Goal: Information Seeking & Learning: Learn about a topic

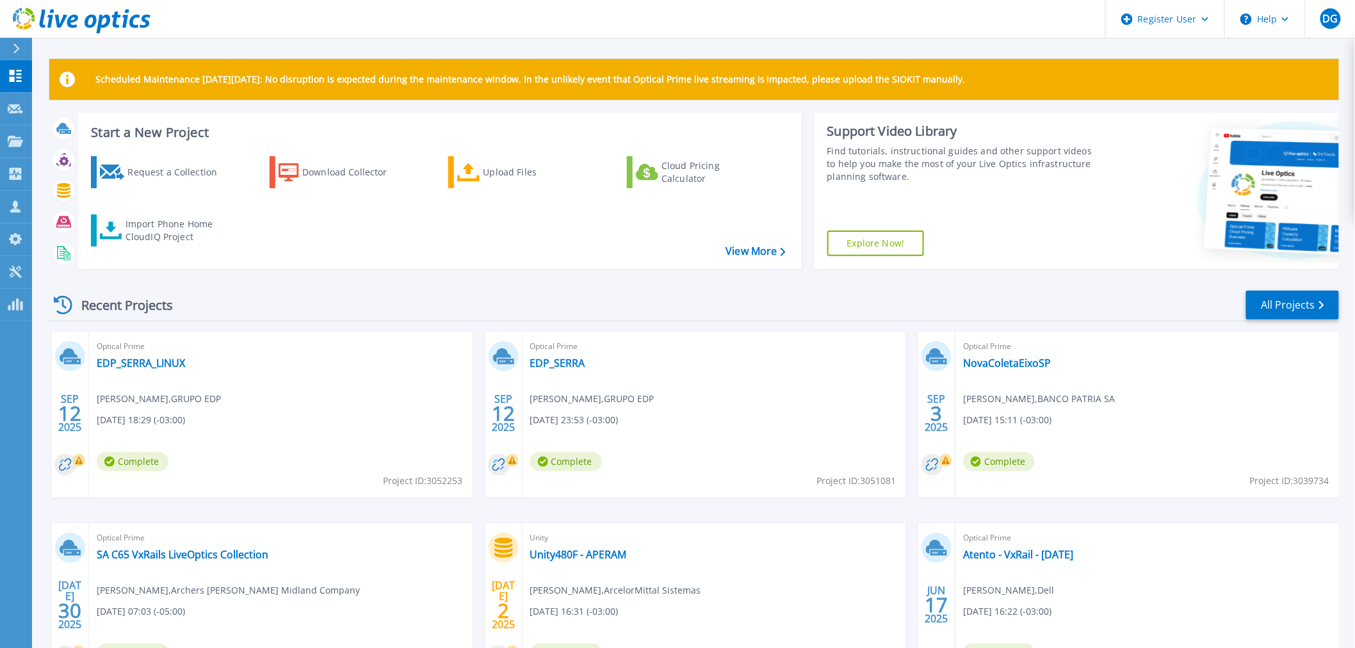
click at [324, 257] on div "Request a Collection Download Collector Upload Files Cloud Pricing Calculator I…" at bounding box center [438, 204] width 715 height 117
click at [126, 364] on link "EDP_SERRA_LINUX" at bounding box center [141, 363] width 88 height 13
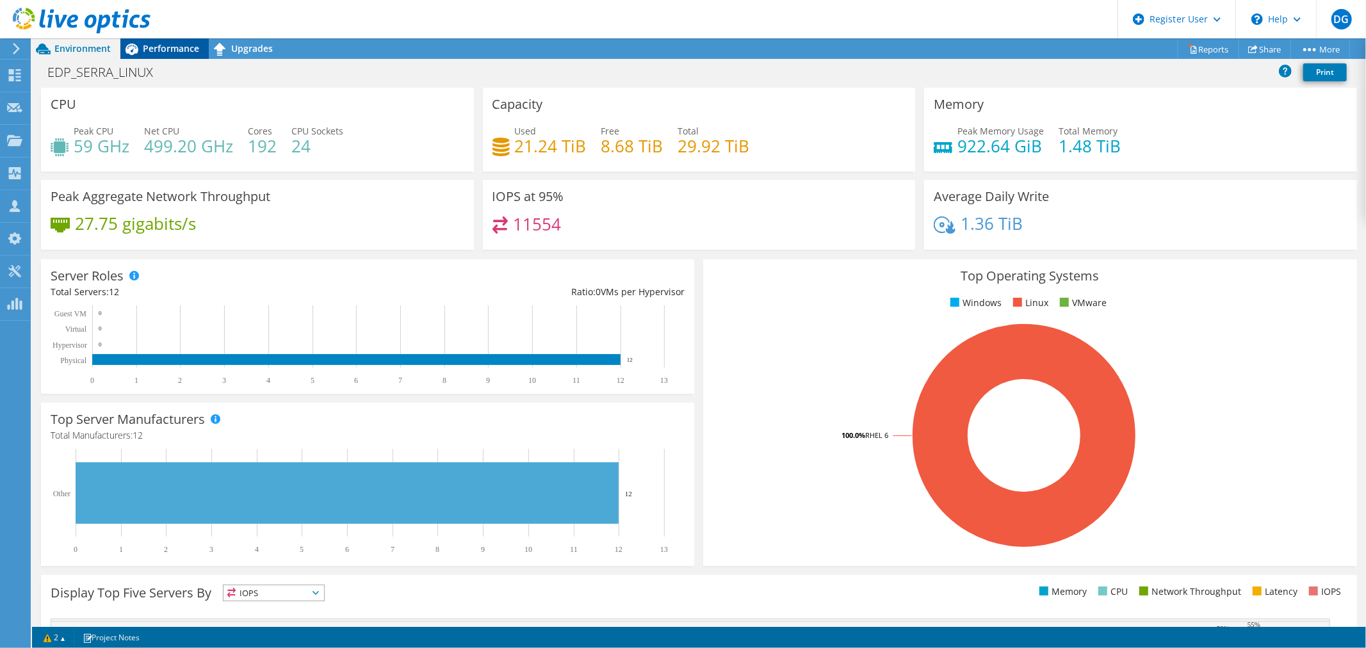
click at [161, 42] on span "Performance" at bounding box center [171, 48] width 56 height 12
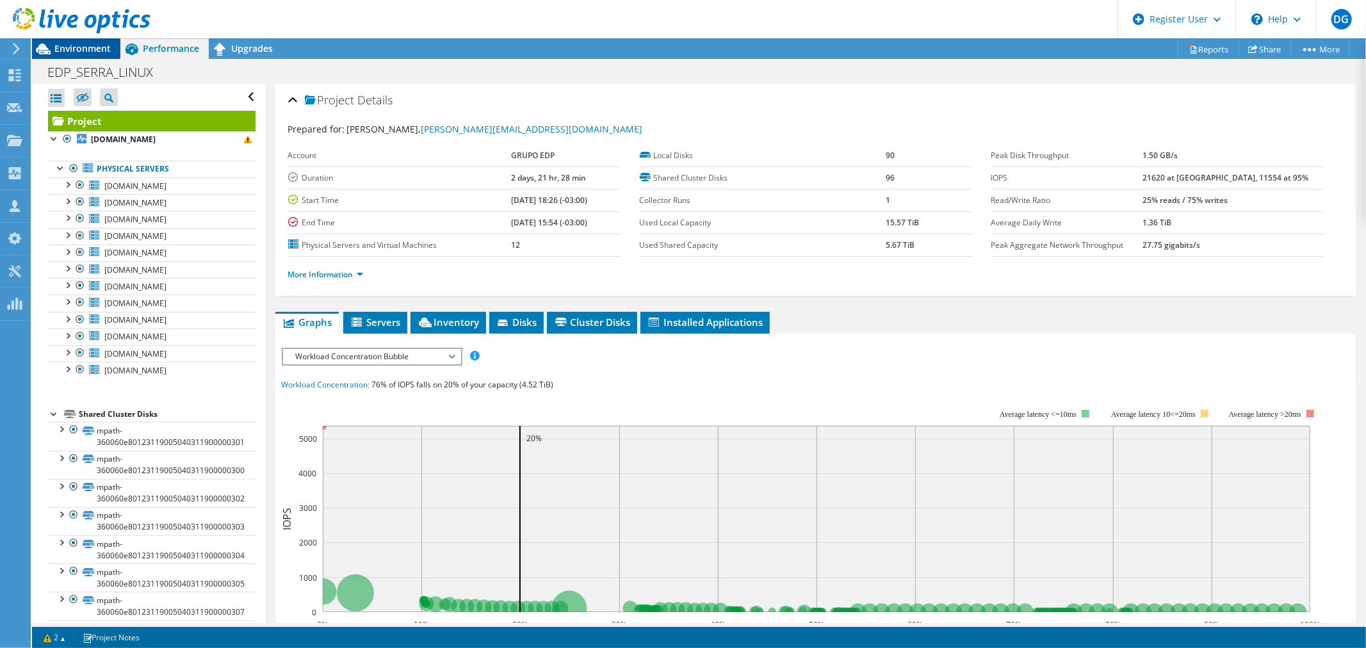
click at [76, 44] on span "Environment" at bounding box center [82, 48] width 56 height 12
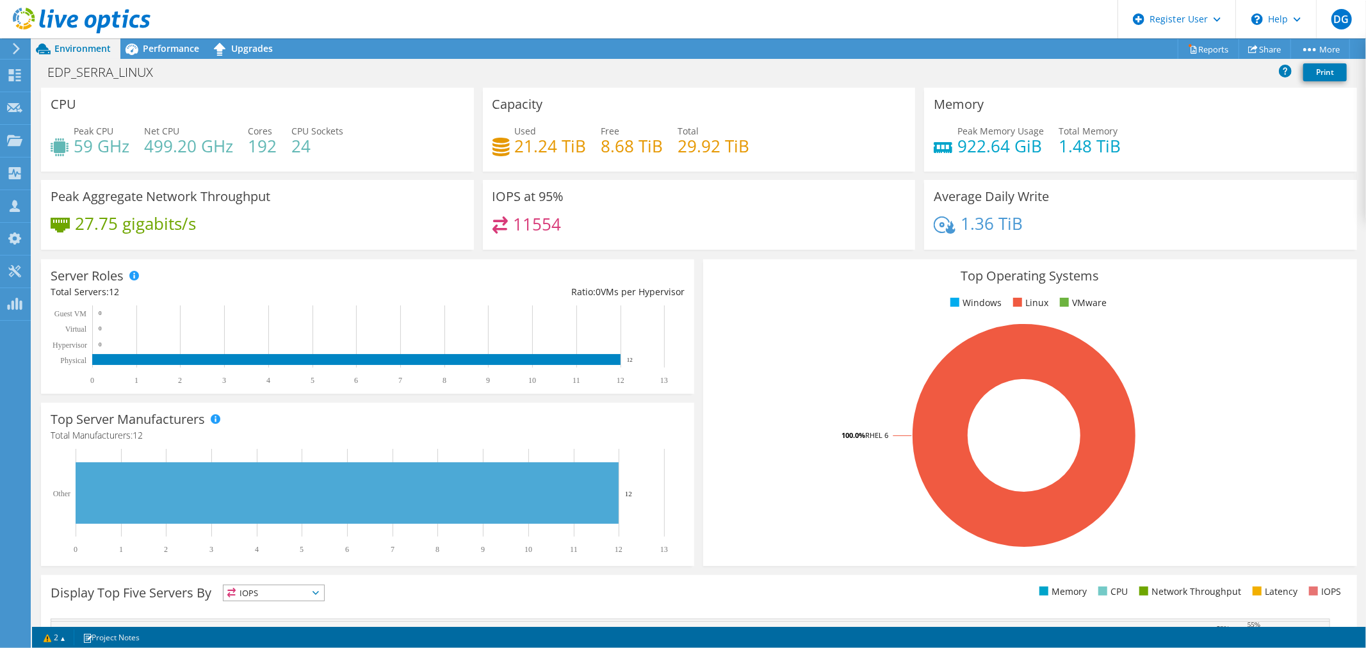
click at [90, 17] on icon at bounding box center [82, 21] width 138 height 26
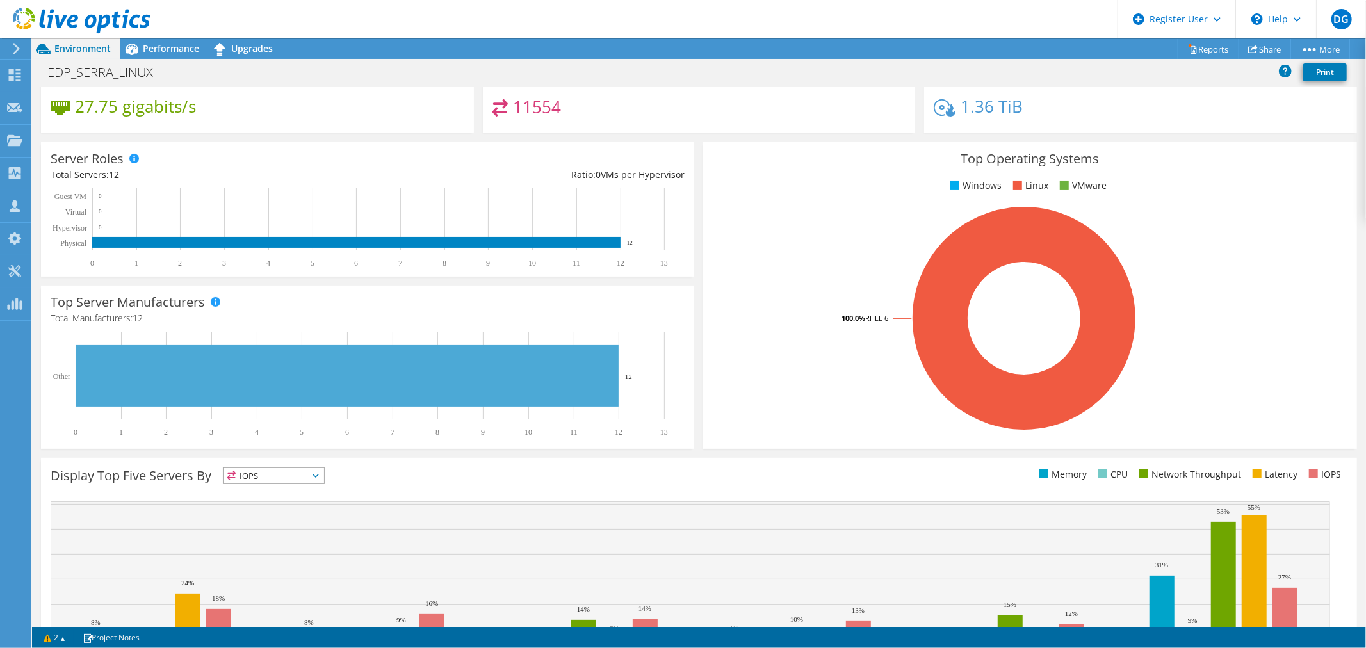
scroll to position [206, 0]
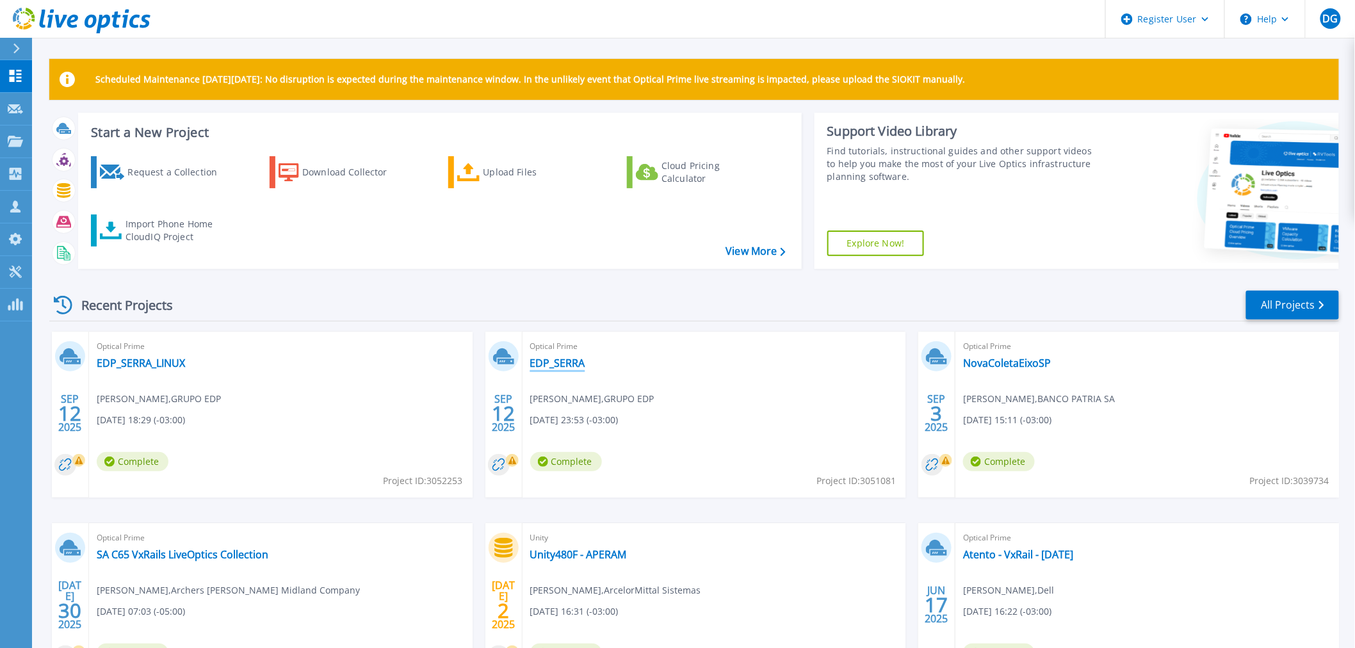
drag, startPoint x: 557, startPoint y: 363, endPoint x: 861, endPoint y: 354, distance: 303.8
click at [558, 363] on link "EDP_SERRA" at bounding box center [557, 363] width 55 height 13
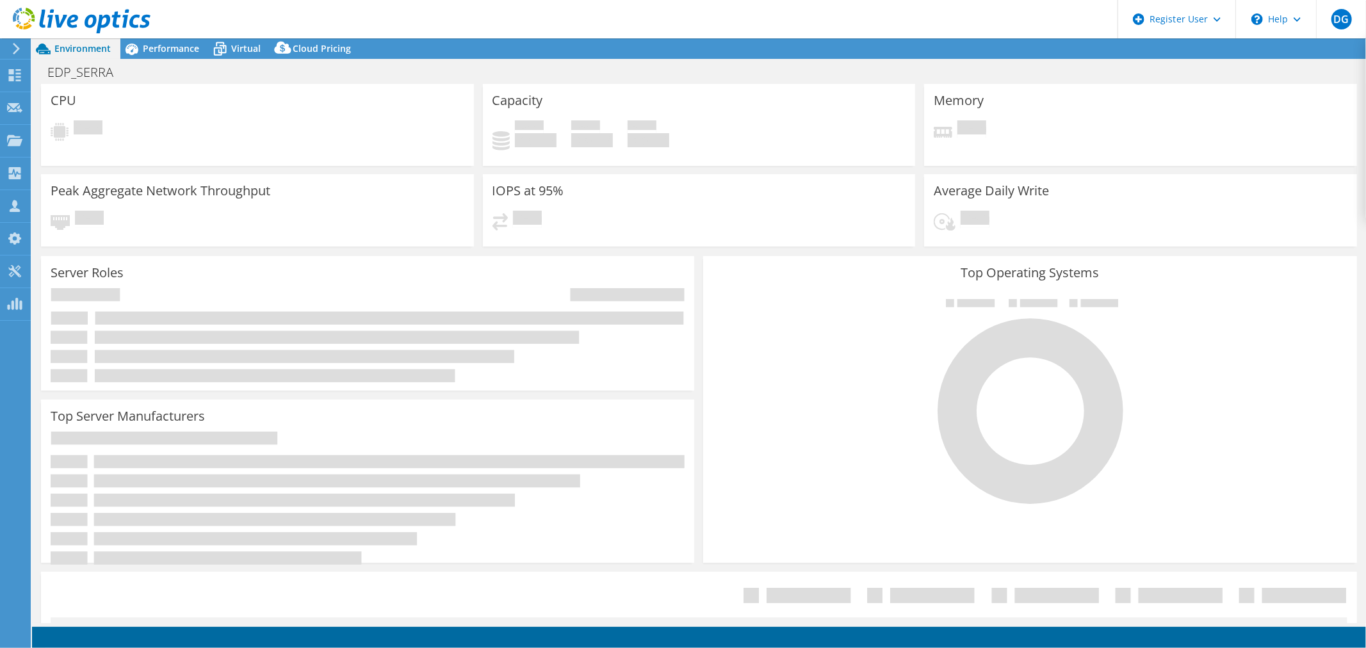
select select "USD"
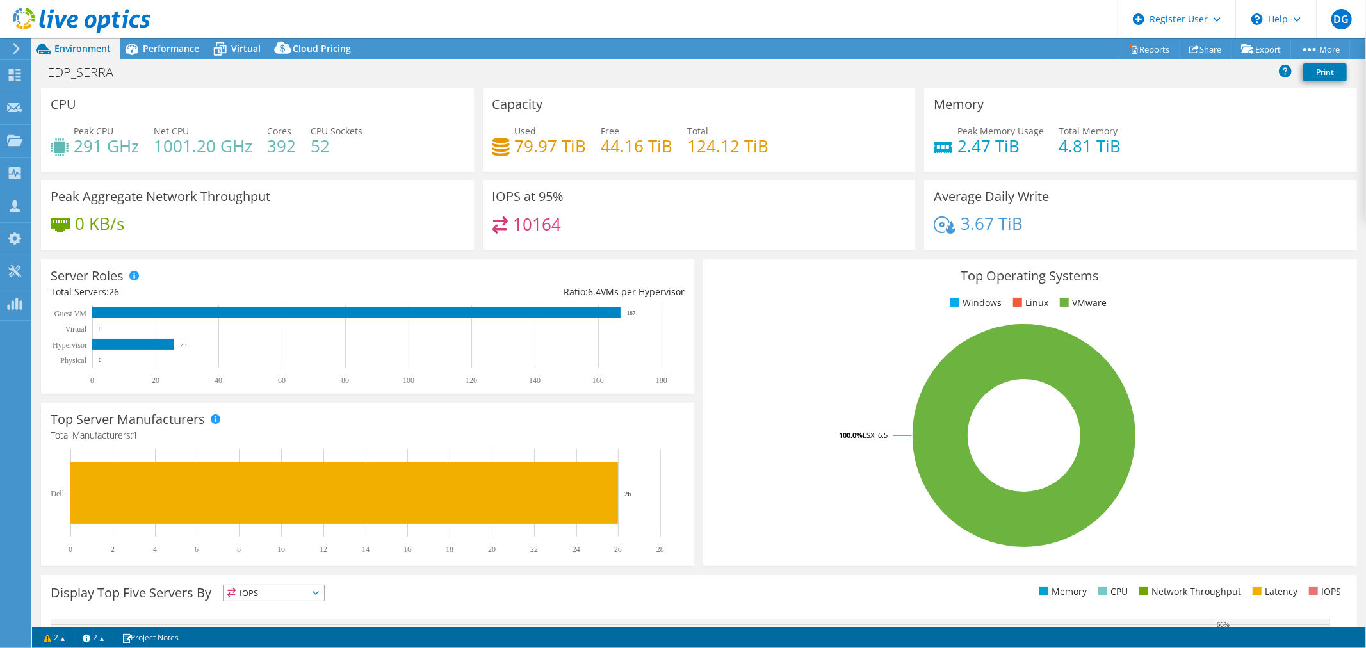
scroll to position [71, 0]
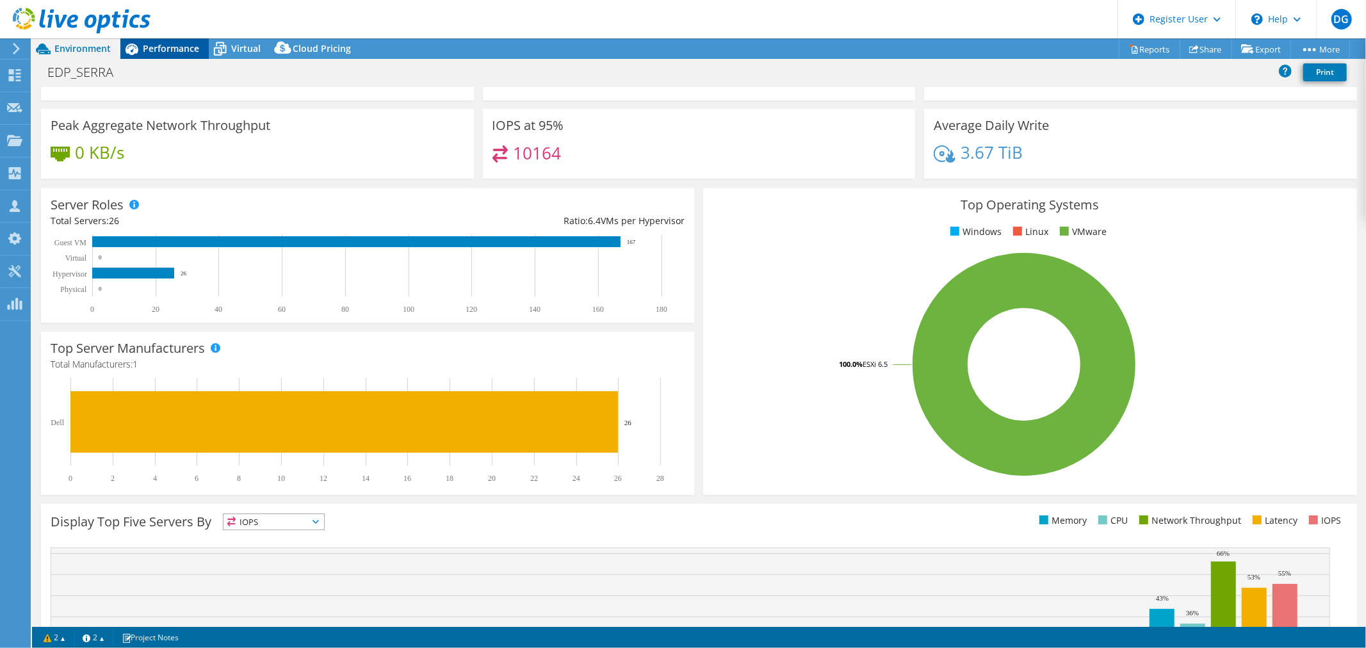
click at [175, 53] on span "Performance" at bounding box center [171, 48] width 56 height 12
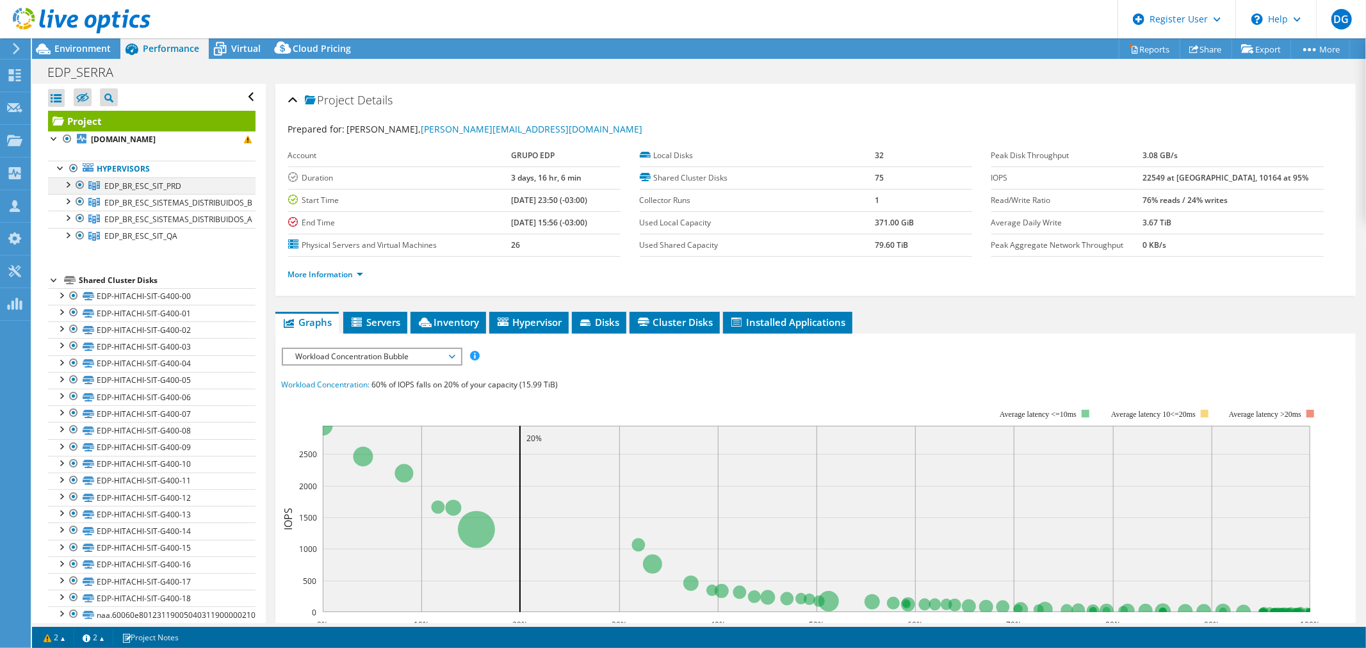
click at [66, 188] on div at bounding box center [67, 183] width 13 height 13
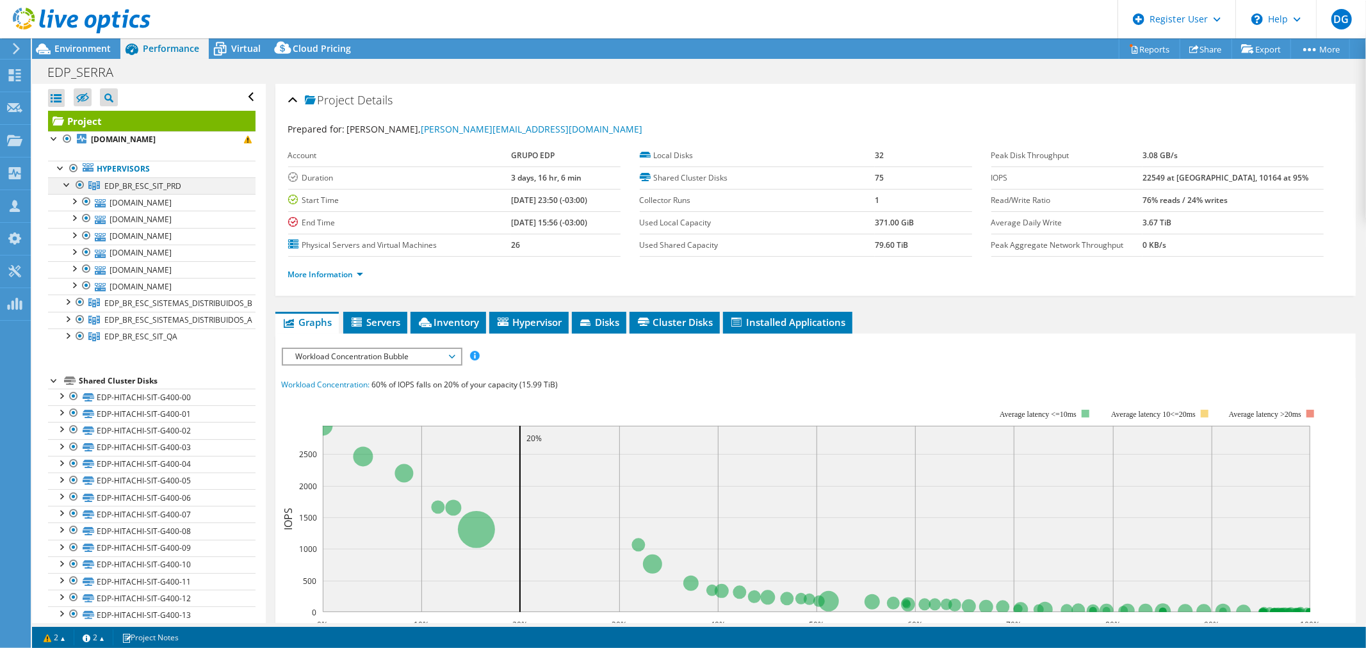
click at [66, 188] on div at bounding box center [67, 183] width 13 height 13
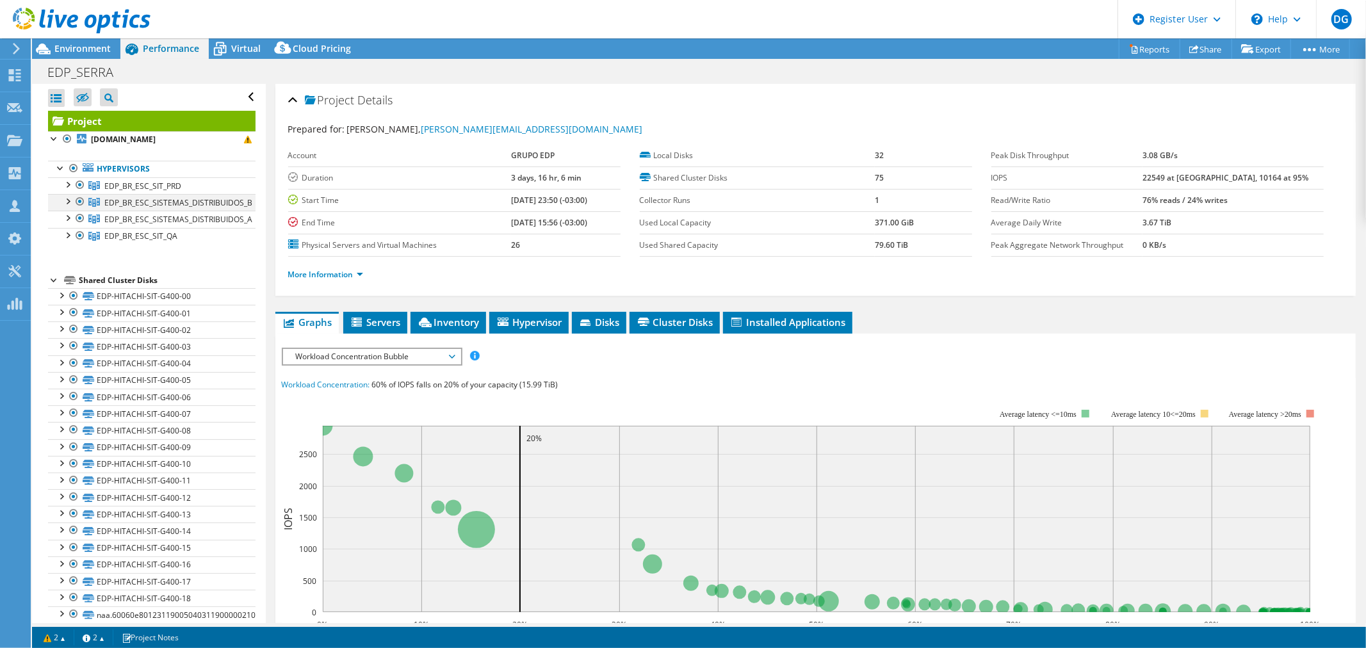
click at [65, 203] on div at bounding box center [67, 200] width 13 height 13
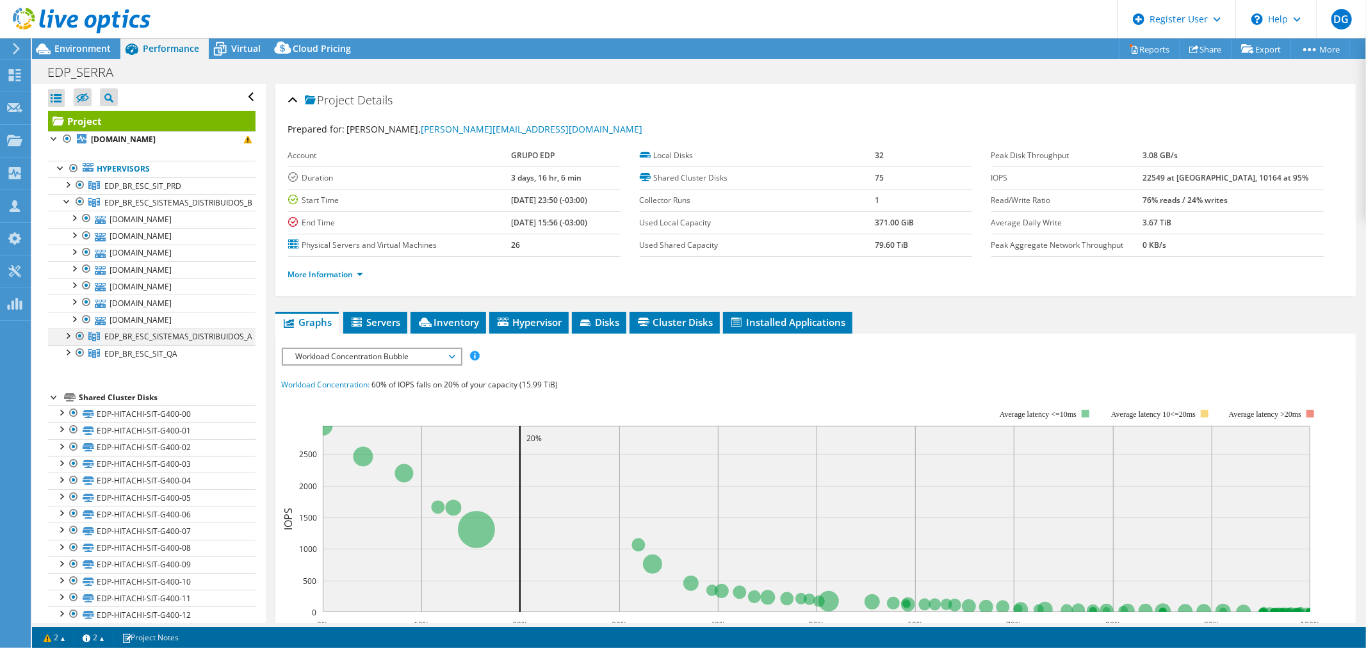
click at [68, 336] on div at bounding box center [67, 335] width 13 height 13
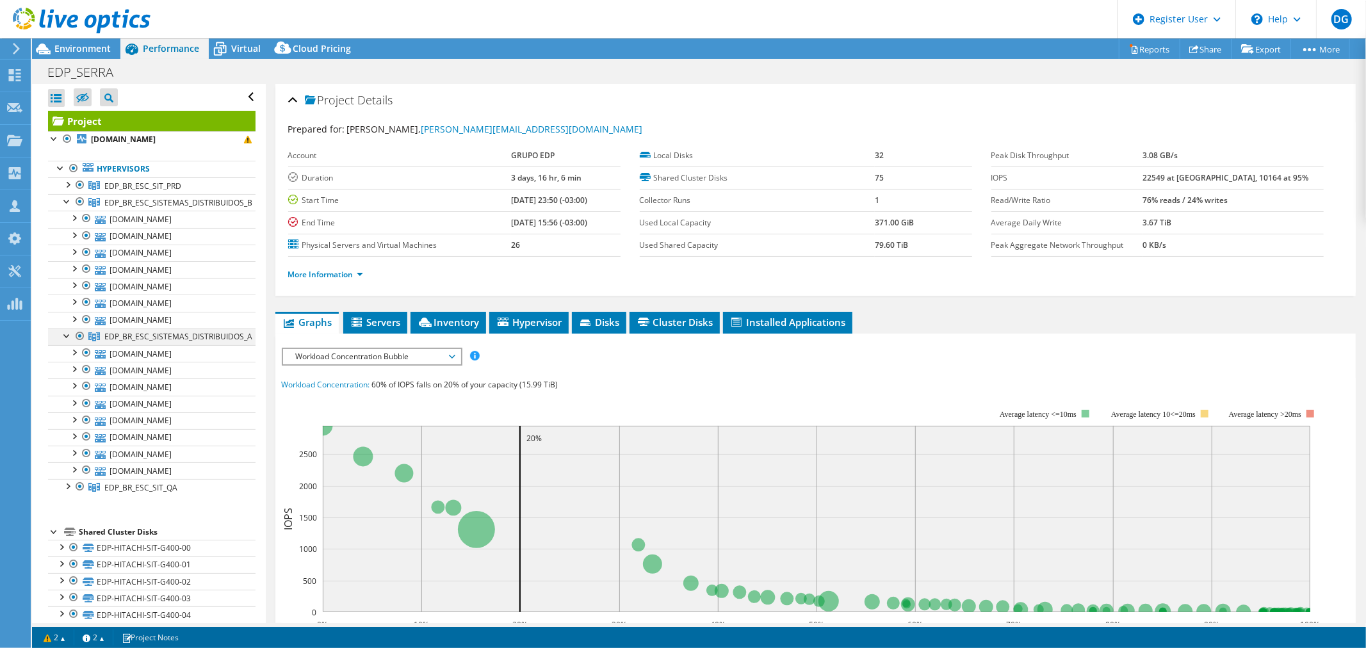
click at [68, 336] on div at bounding box center [67, 335] width 13 height 13
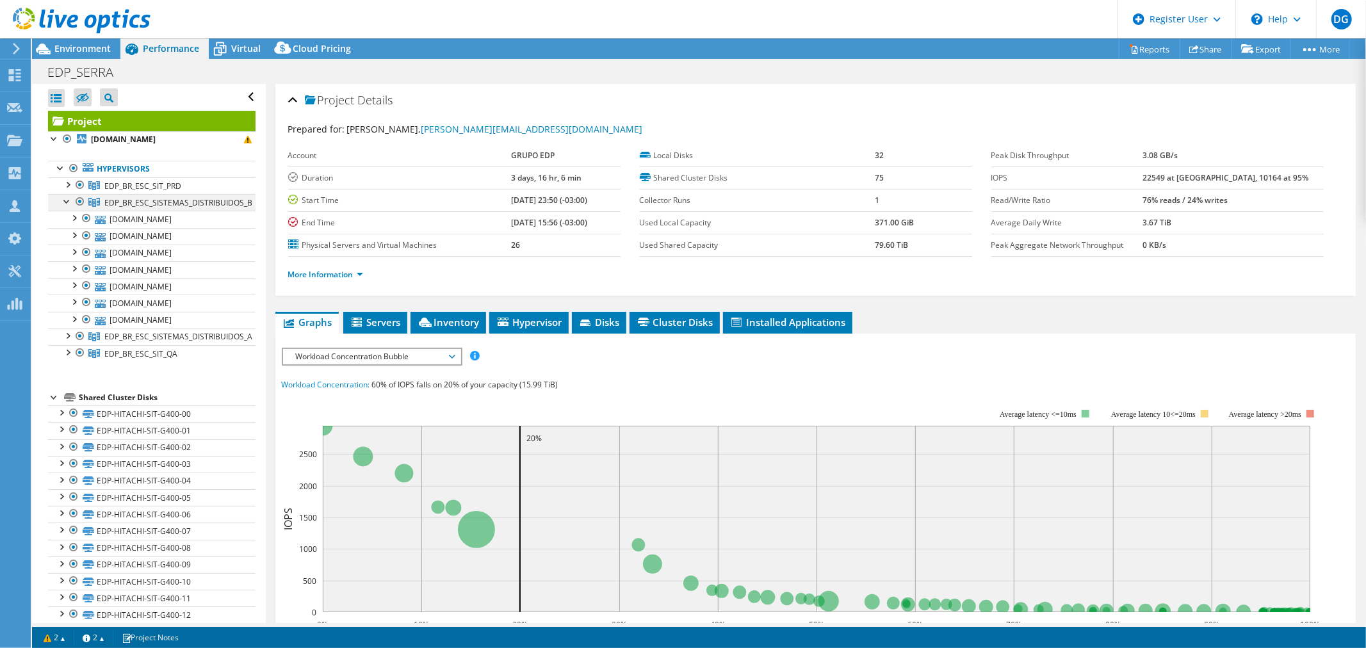
click at [68, 202] on div at bounding box center [67, 200] width 13 height 13
